Goal: Find contact information: Find contact information

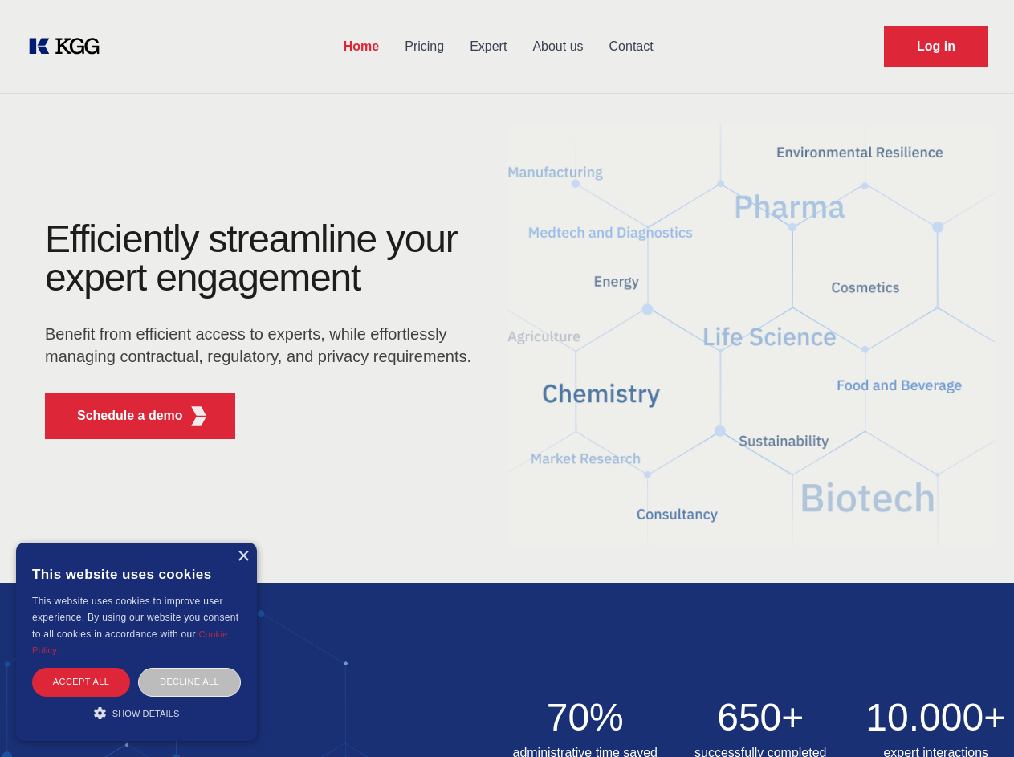
click at [506, 378] on div "Efficiently streamline your expert engagement Benefit from efficient access to …" at bounding box center [263, 336] width 488 height 232
click at [120, 416] on p "Schedule a demo" at bounding box center [130, 415] width 106 height 19
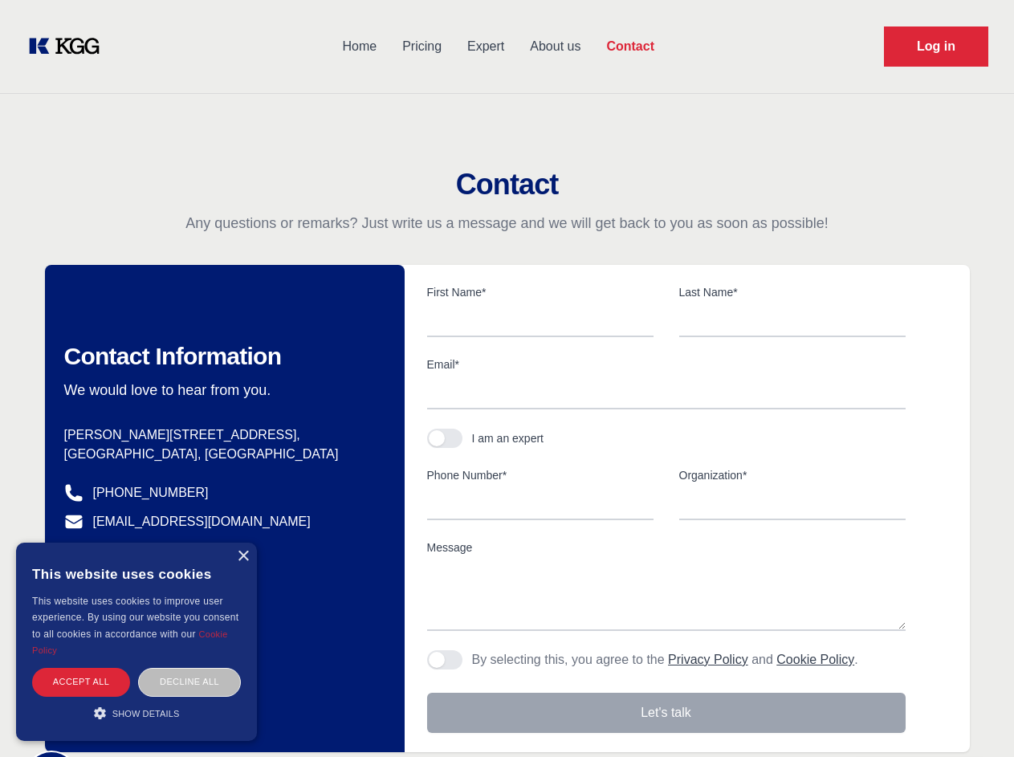
click at [242, 556] on div "× This website uses cookies This website uses cookies to improve user experienc…" at bounding box center [136, 642] width 241 height 198
click at [81, 681] on div "Accept all" at bounding box center [81, 682] width 98 height 28
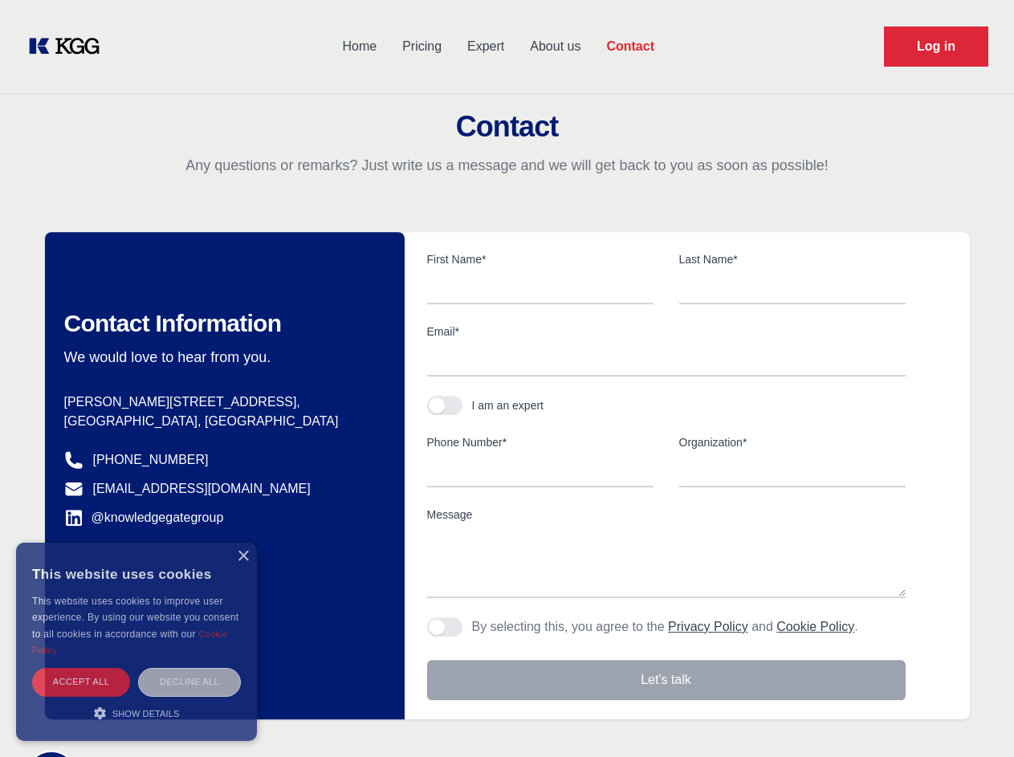
click at [189, 681] on div "Decline all" at bounding box center [189, 682] width 103 height 28
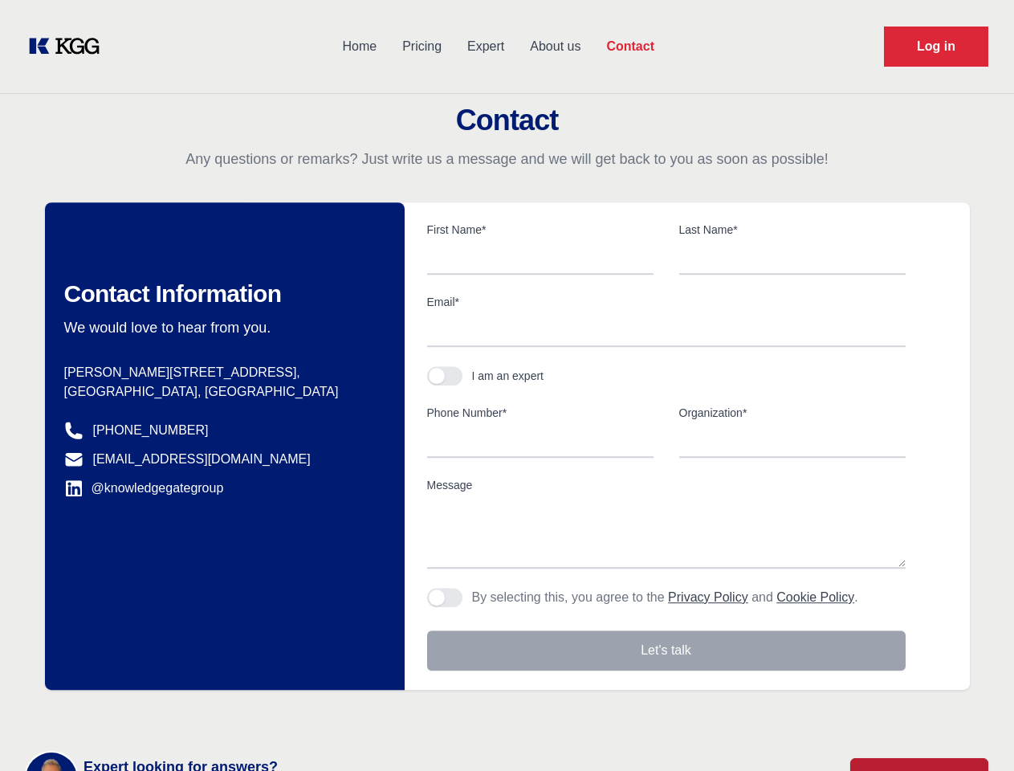
click at [136, 713] on main "Contact Any questions or remarks? Just write us a message and we will get back …" at bounding box center [507, 418] width 1014 height 836
